Goal: Information Seeking & Learning: Find specific fact

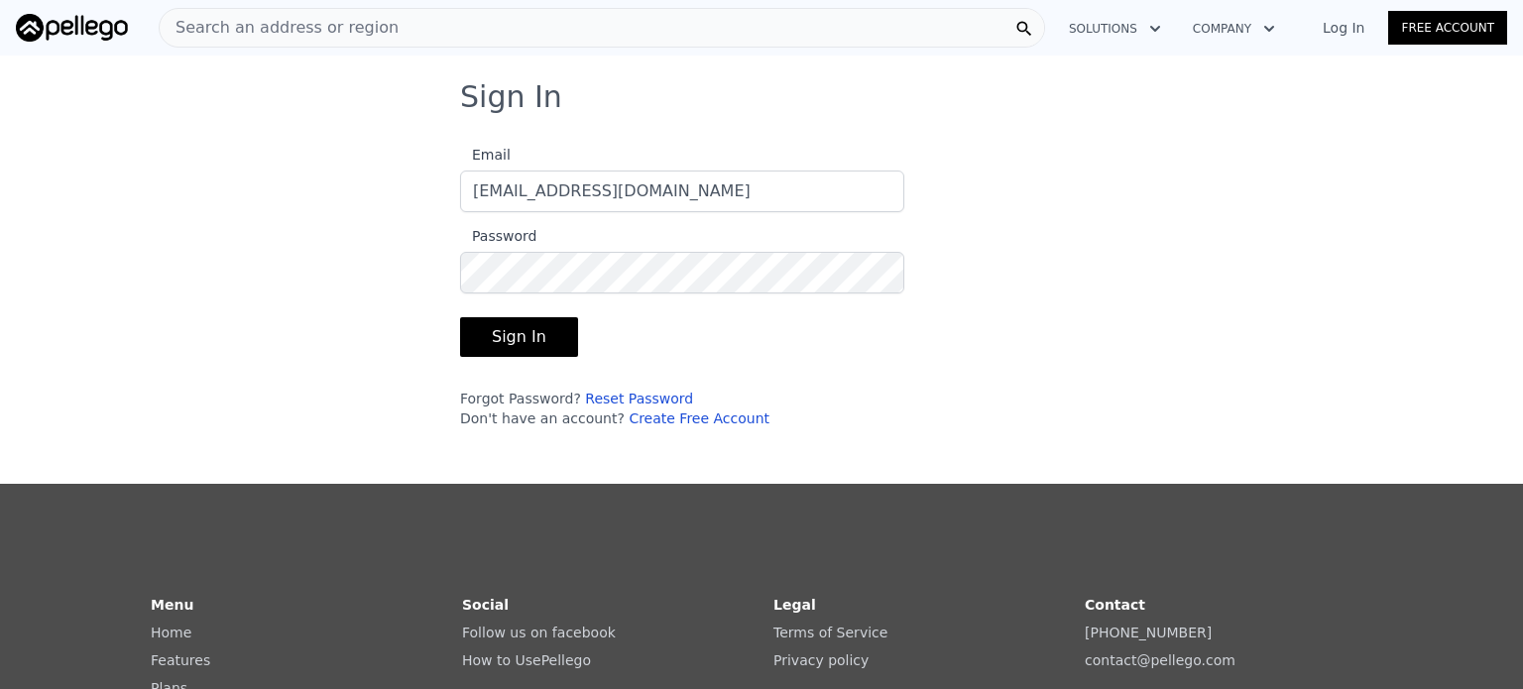
type input "[EMAIL_ADDRESS][DOMAIN_NAME]"
click at [498, 333] on button "Sign In" at bounding box center [519, 337] width 118 height 40
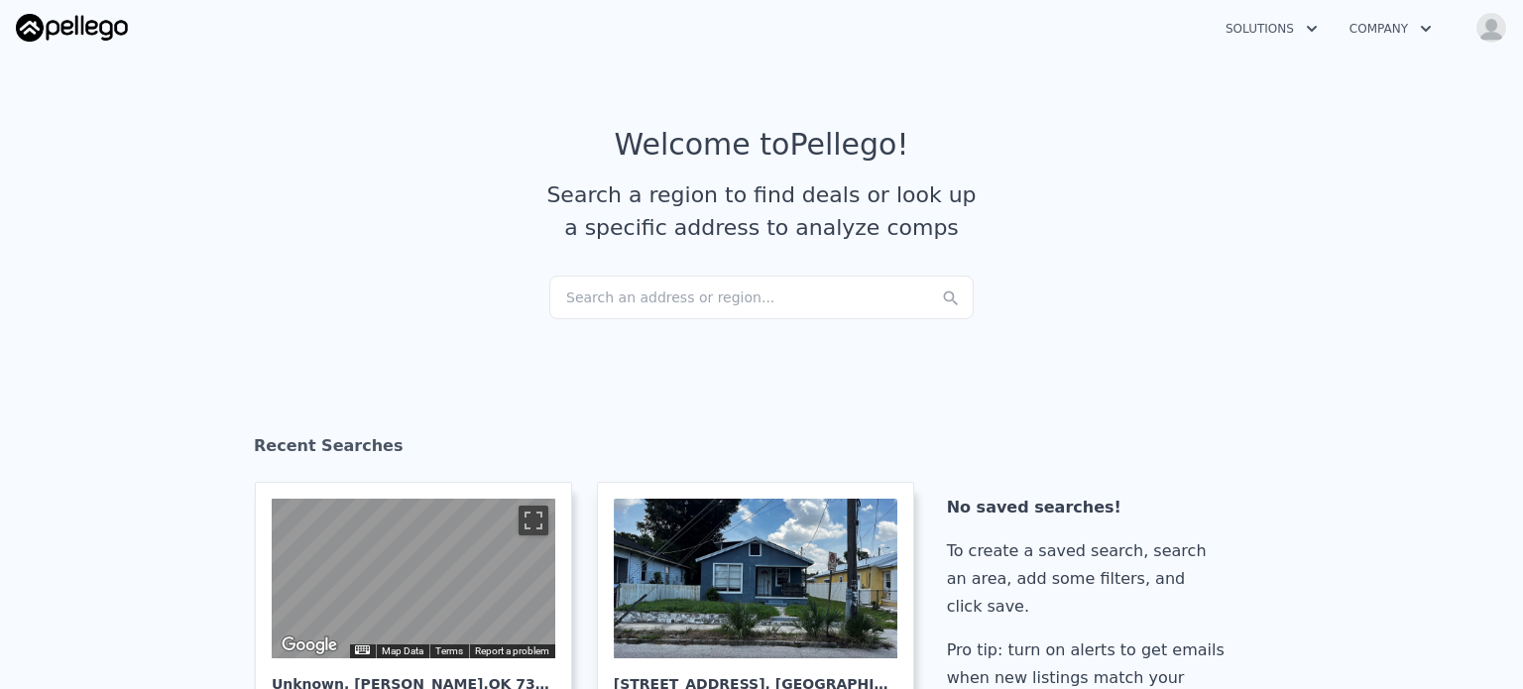
checkbox input "true"
click at [567, 294] on div "Search an address or region..." at bounding box center [761, 298] width 424 height 44
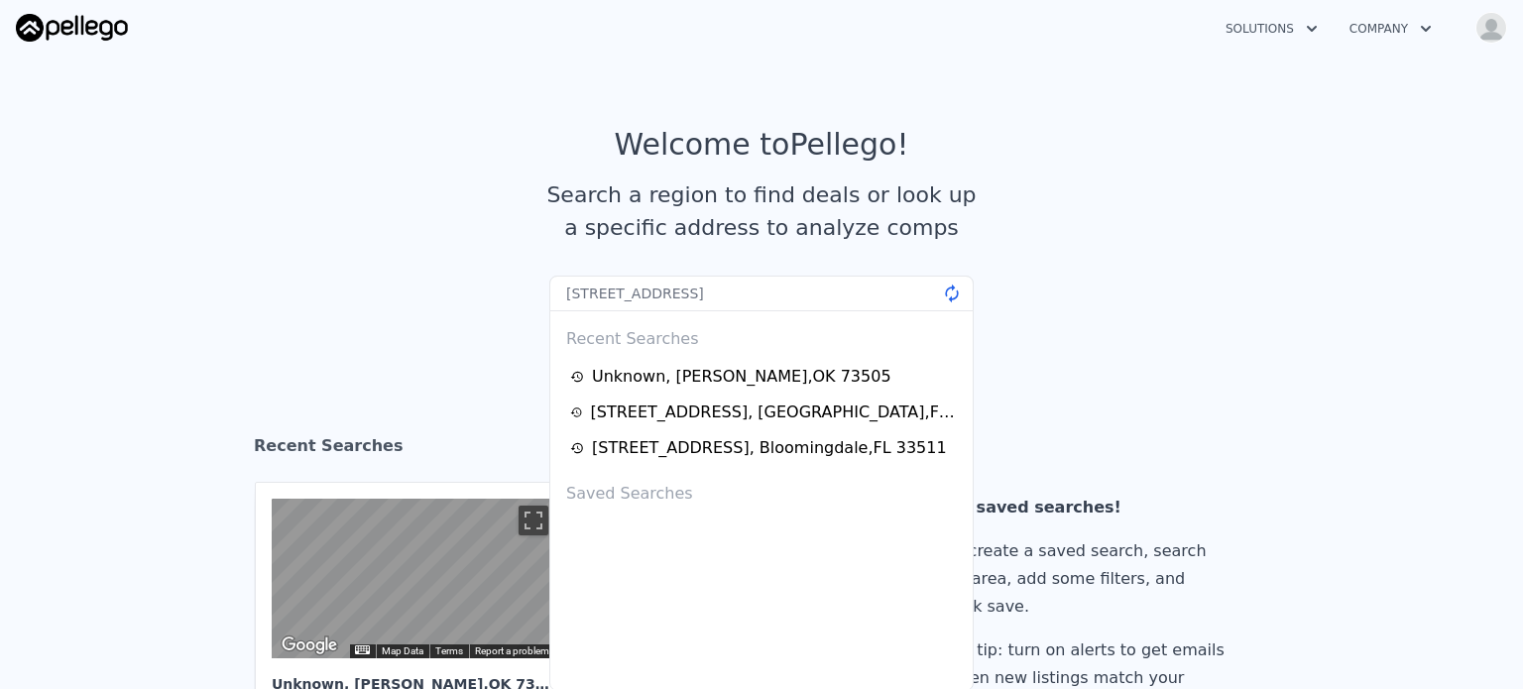
click at [567, 294] on input "[STREET_ADDRESS]" at bounding box center [761, 294] width 424 height 36
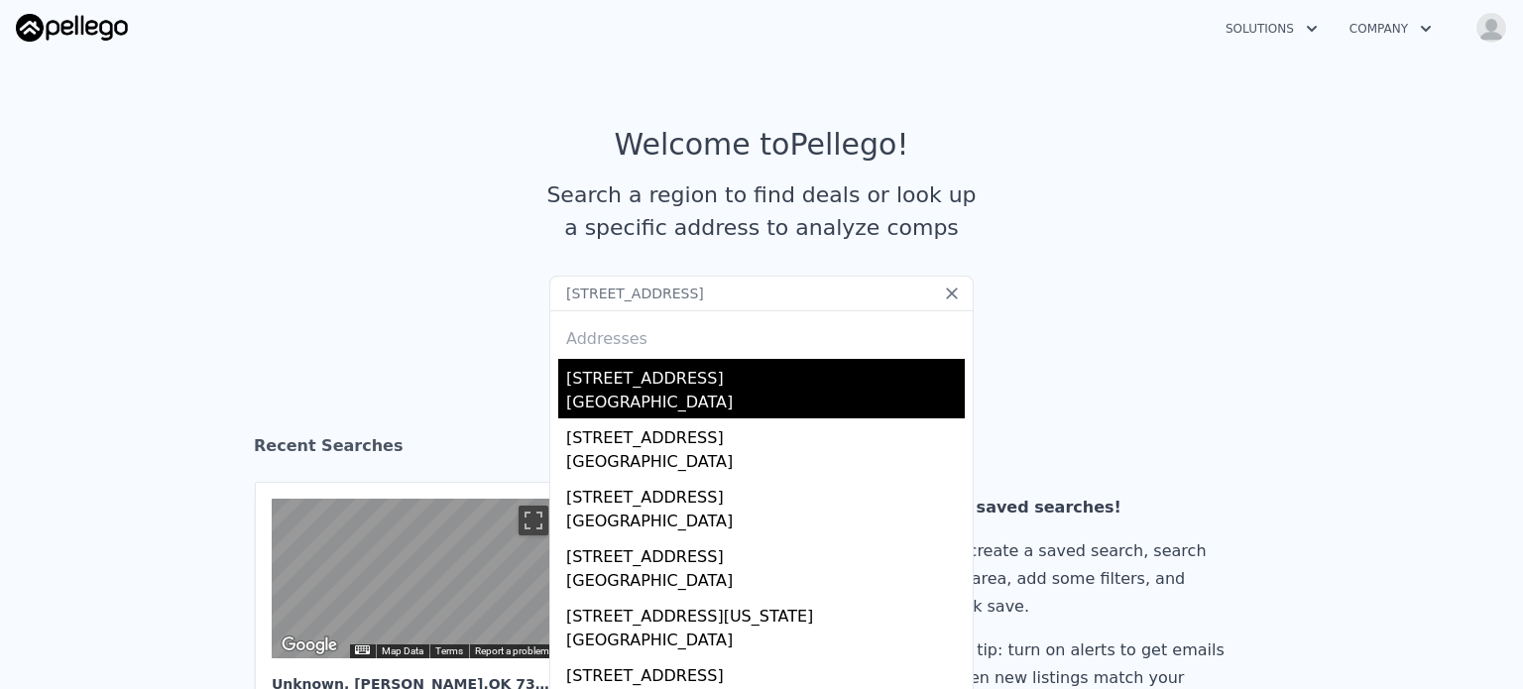
type input "[STREET_ADDRESS]"
click at [602, 386] on div "[STREET_ADDRESS]" at bounding box center [765, 375] width 399 height 32
